Goal: Transaction & Acquisition: Purchase product/service

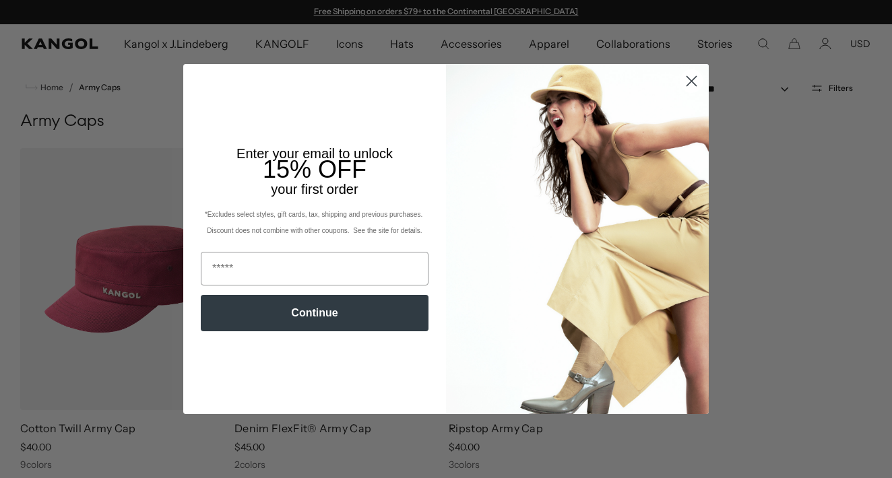
click at [696, 77] on icon "Close dialog" at bounding box center [691, 80] width 9 height 9
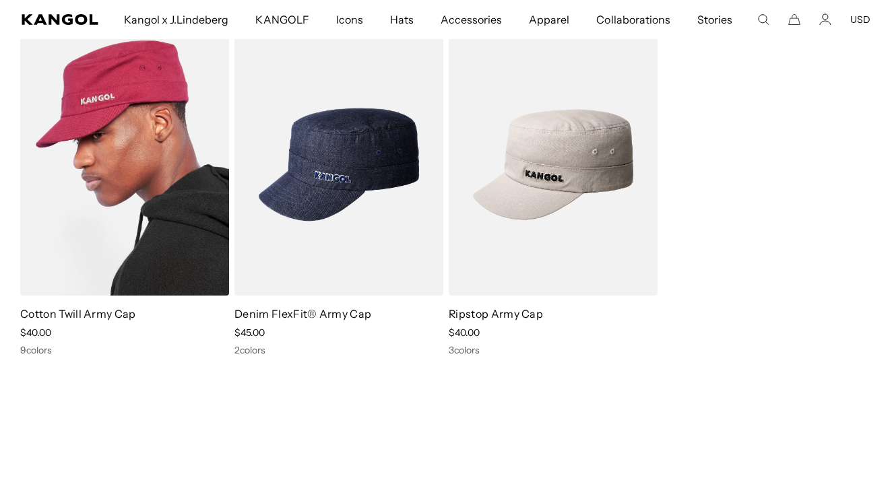
scroll to position [0, 277]
click at [128, 243] on img at bounding box center [124, 165] width 209 height 262
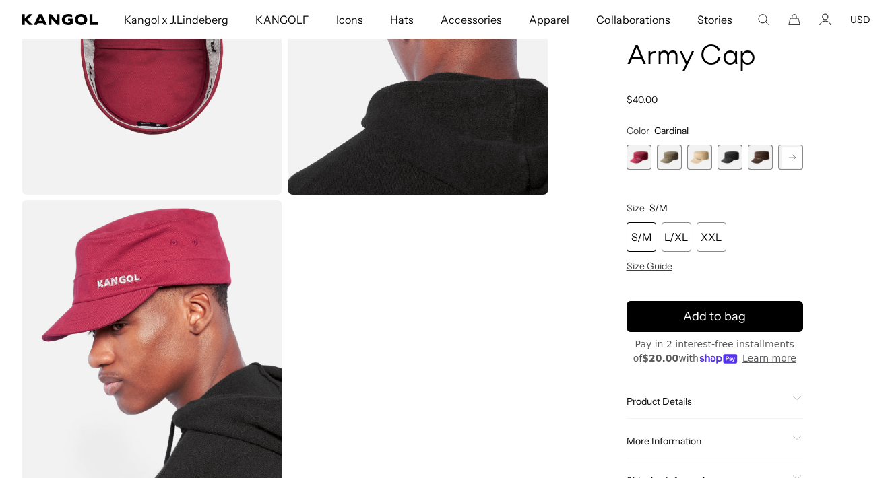
scroll to position [552, 0]
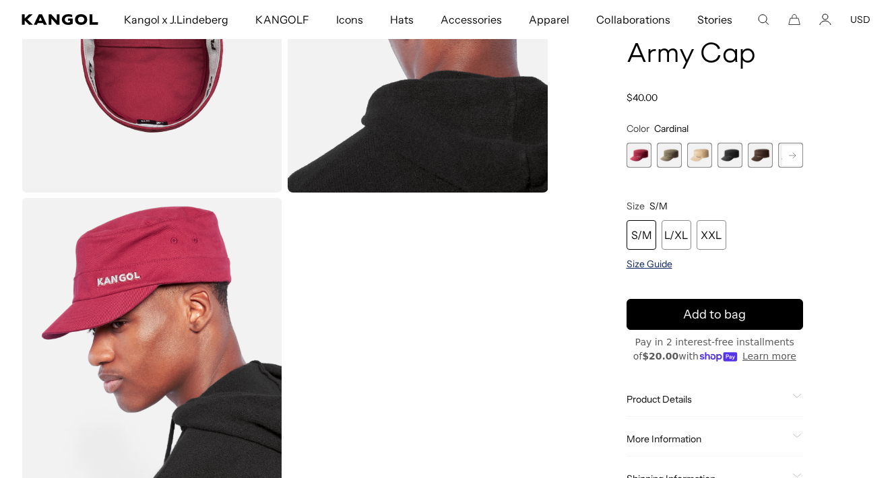
click at [657, 266] on span "Size Guide" at bounding box center [649, 264] width 46 height 12
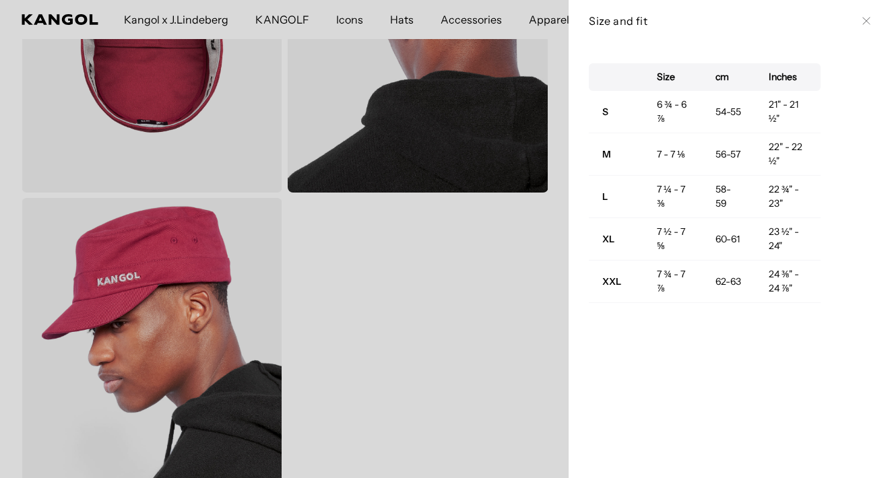
scroll to position [0, 0]
click at [862, 22] on icon at bounding box center [866, 21] width 8 height 8
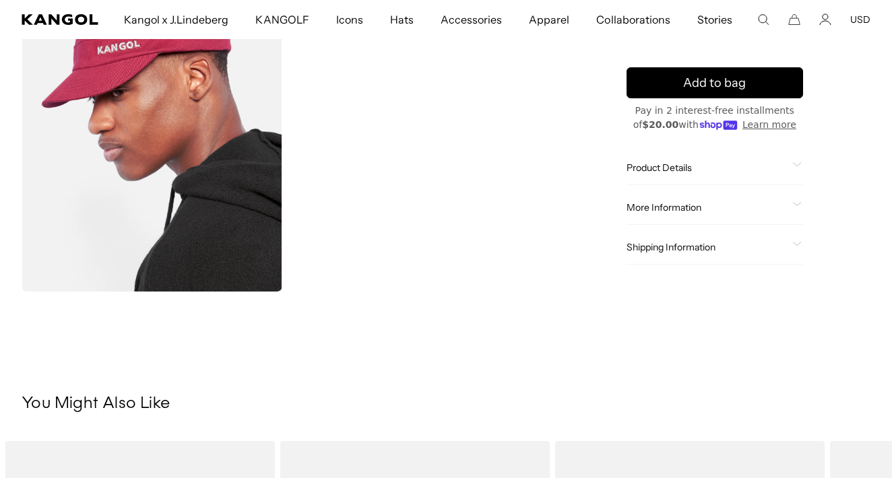
scroll to position [768, 0]
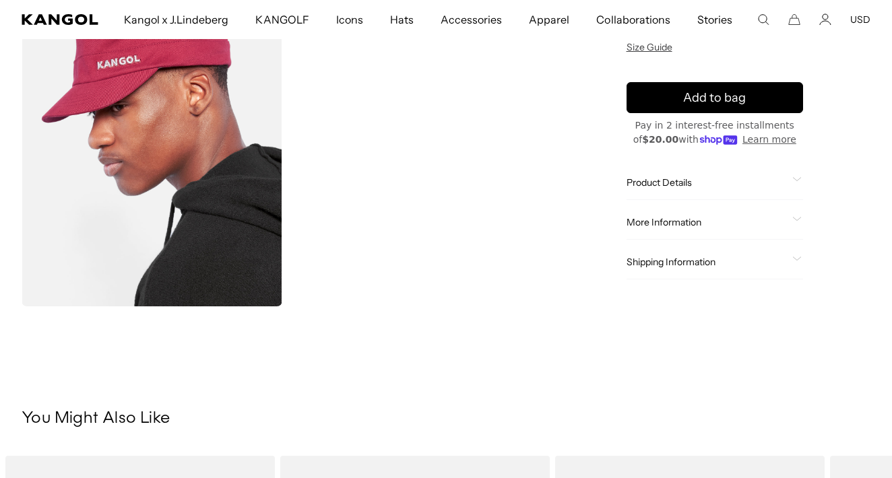
click at [763, 217] on span "More Information" at bounding box center [706, 222] width 161 height 12
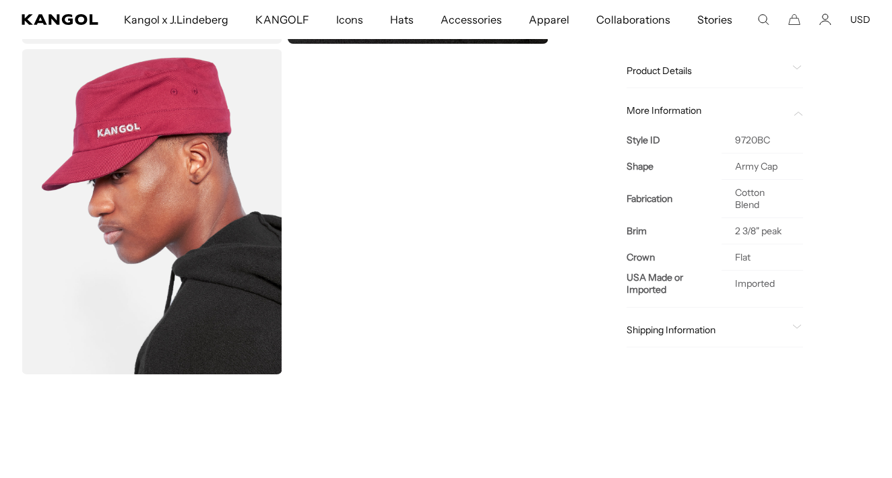
scroll to position [700, 0]
click at [796, 106] on div "More Information" at bounding box center [714, 111] width 177 height 12
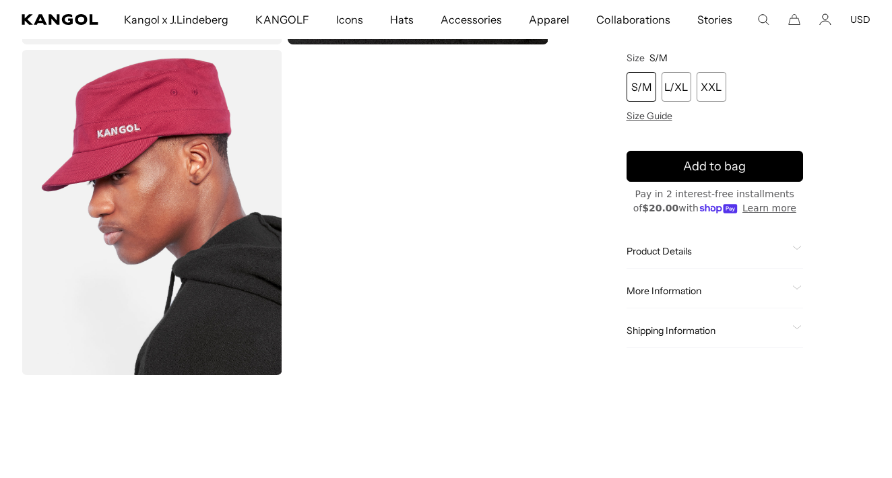
scroll to position [0, 277]
click at [797, 251] on span at bounding box center [797, 251] width 11 height 11
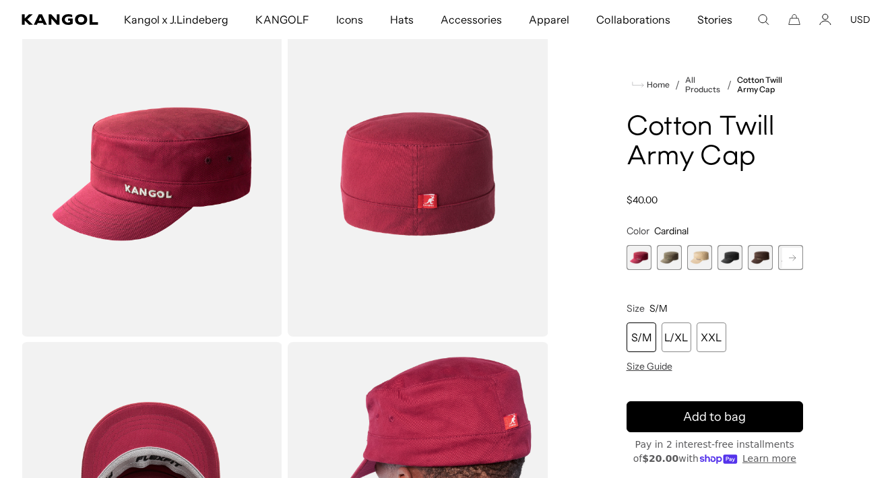
scroll to position [0, 0]
click at [735, 261] on span "4 of 9" at bounding box center [729, 257] width 25 height 25
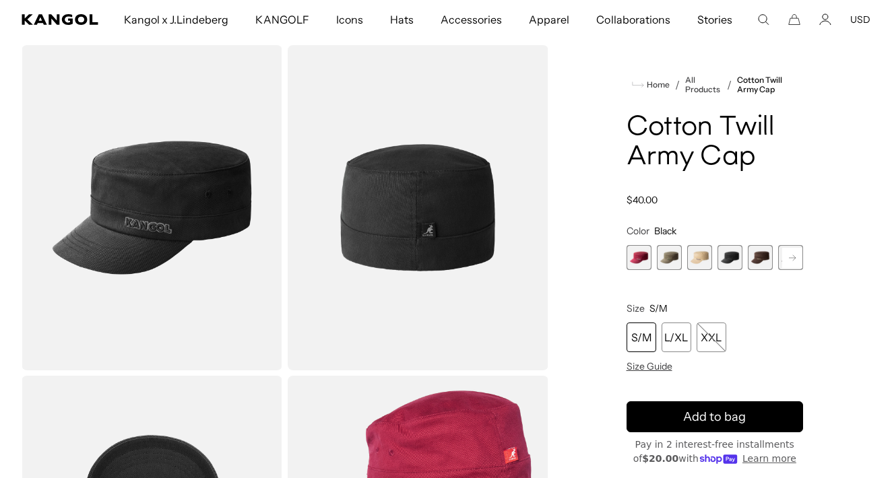
scroll to position [0, 277]
click at [643, 261] on span "1 of 9" at bounding box center [638, 257] width 25 height 25
